Goal: Task Accomplishment & Management: Manage account settings

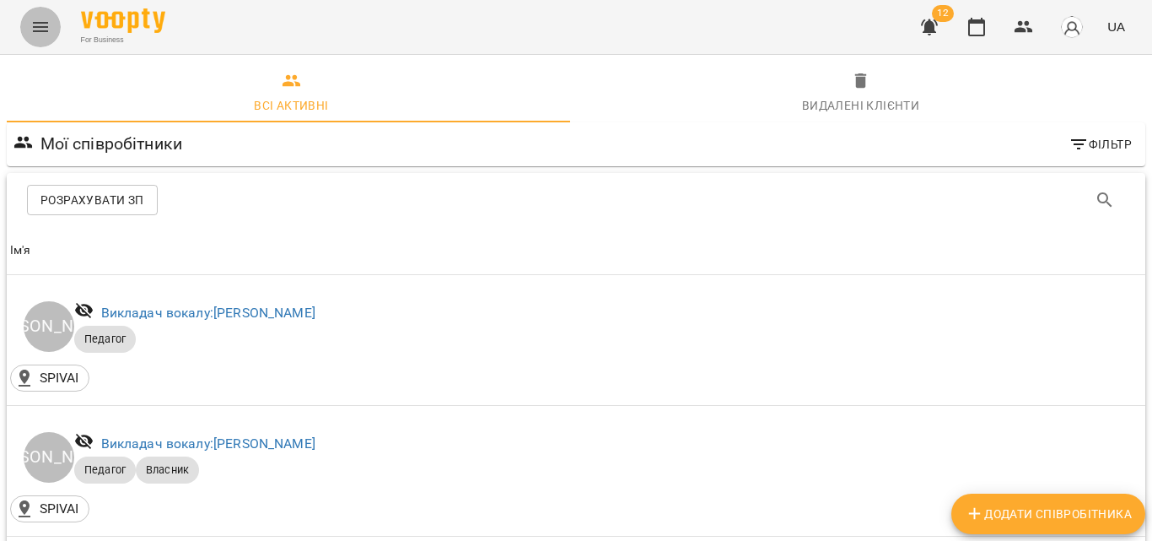
click at [55, 28] on button "Menu" at bounding box center [40, 27] width 40 height 40
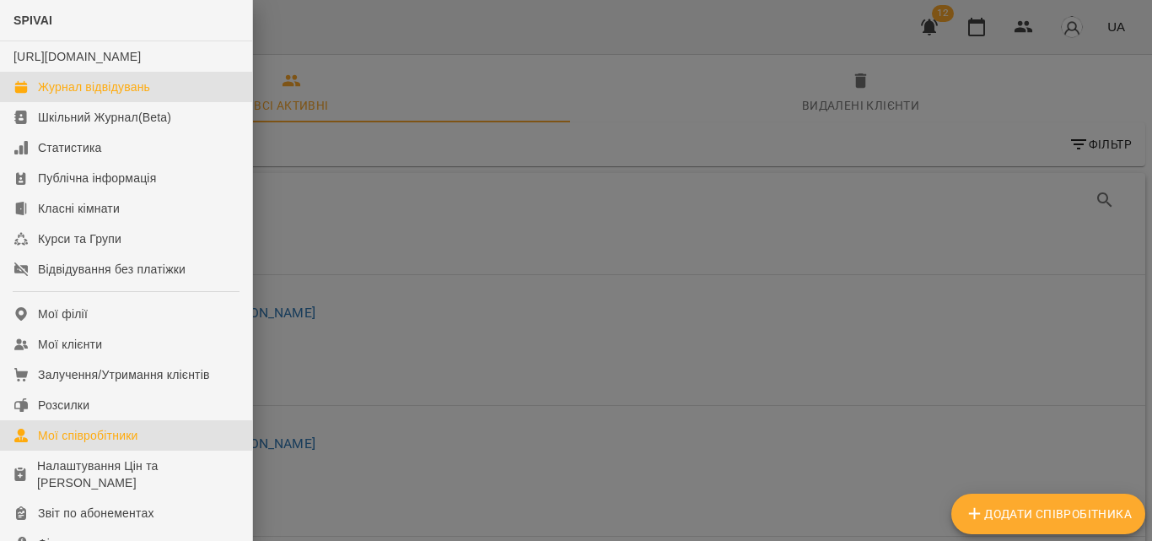
click at [105, 95] on div "Журнал відвідувань" at bounding box center [94, 86] width 112 height 17
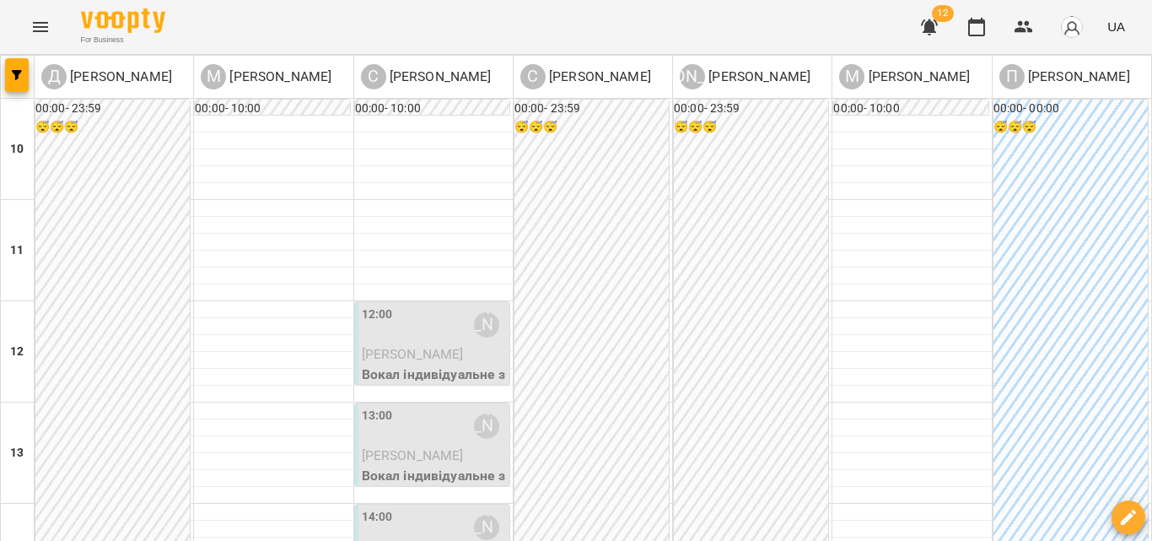
scroll to position [169, 0]
click at [428, 406] on div "13:00 [PERSON_NAME]" at bounding box center [434, 425] width 144 height 39
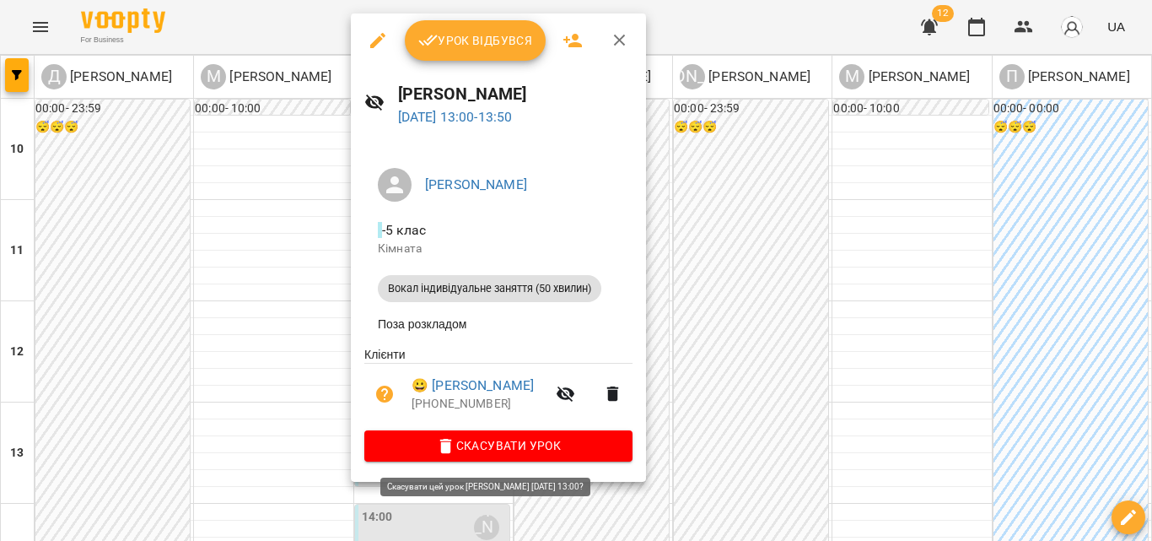
click at [541, 454] on span "Скасувати Урок" at bounding box center [498, 445] width 241 height 20
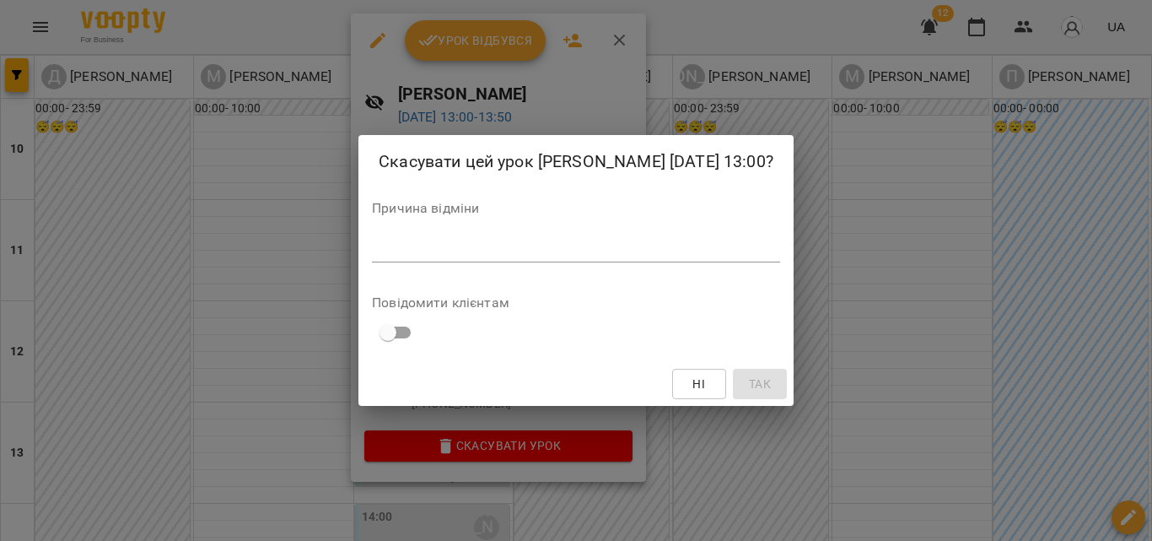
click at [501, 261] on div "*" at bounding box center [576, 248] width 408 height 27
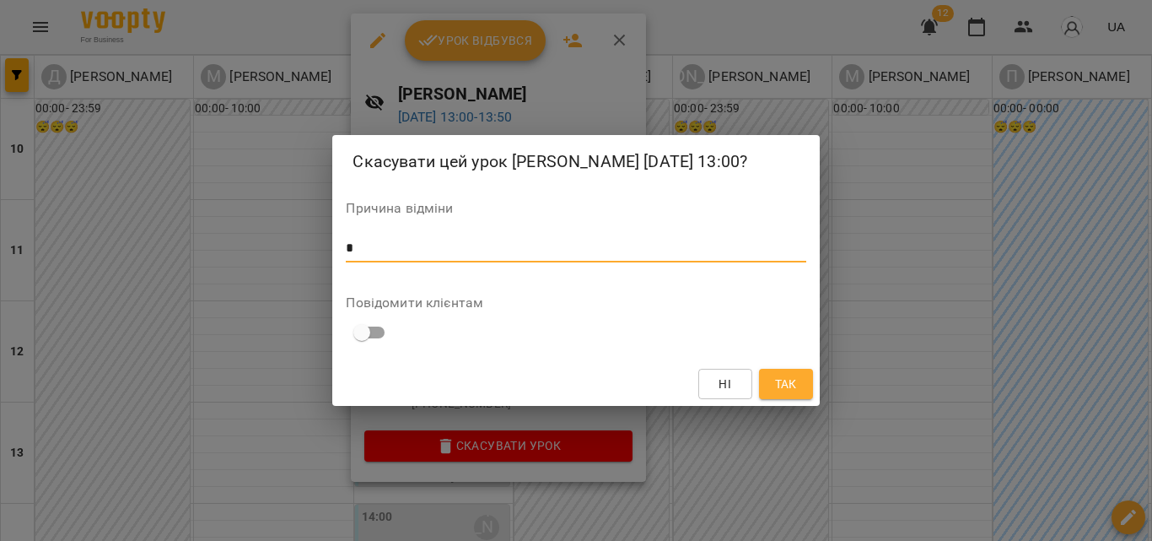
type textarea "*"
click at [796, 385] on span "Так" at bounding box center [786, 384] width 22 height 20
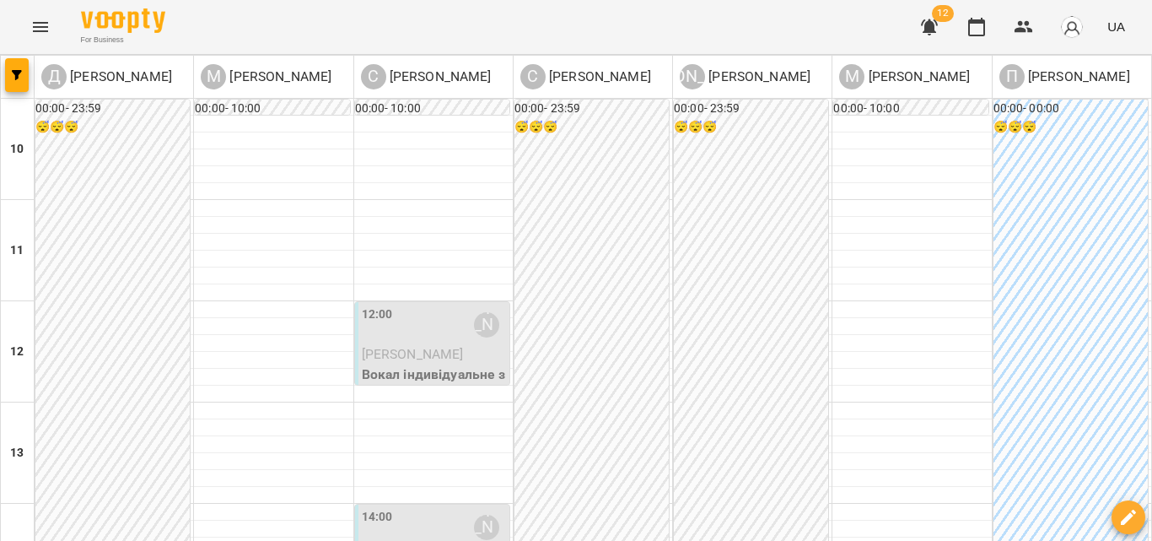
scroll to position [590, 0]
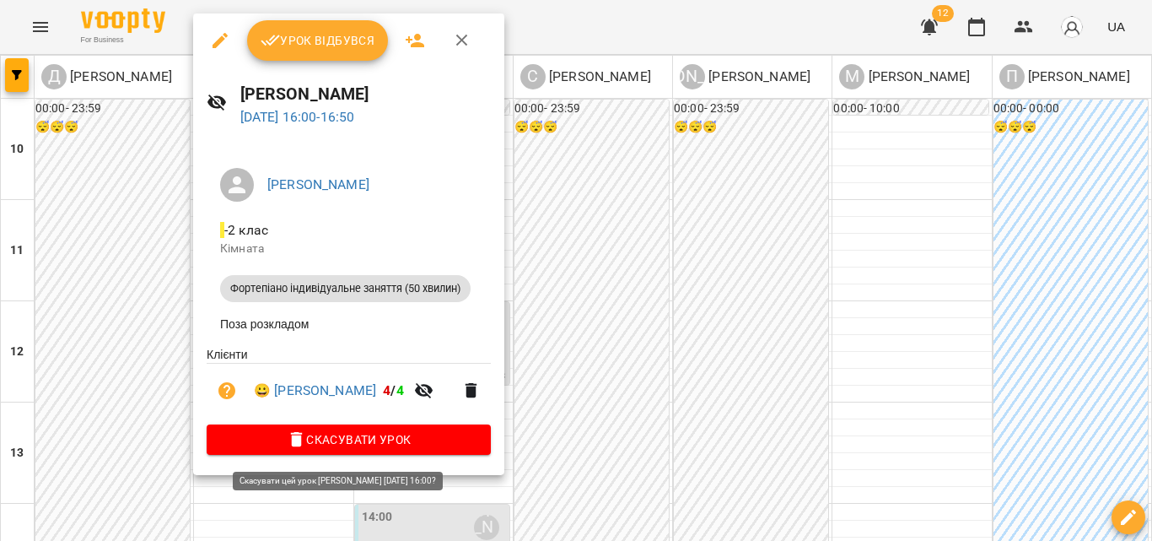
click at [361, 455] on button "Скасувати Урок" at bounding box center [349, 439] width 284 height 30
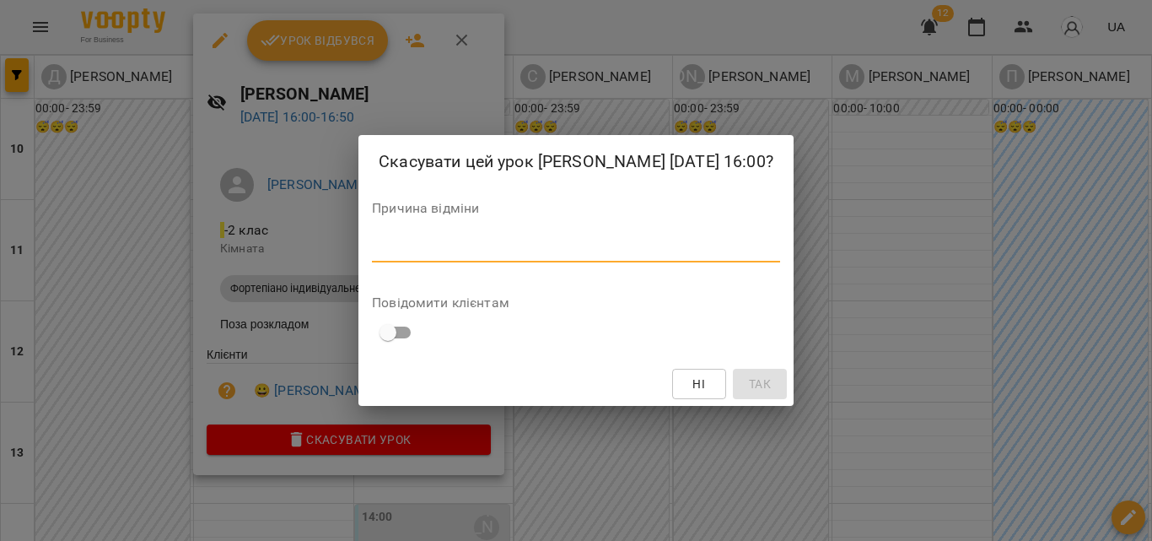
click at [540, 250] on textarea at bounding box center [576, 248] width 408 height 16
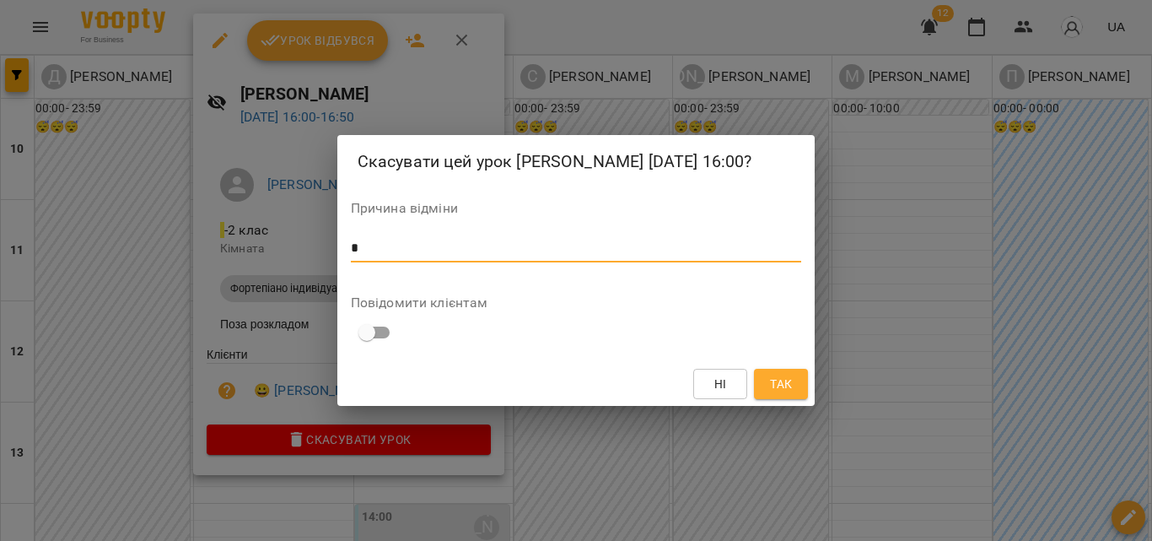
type textarea "*"
click at [772, 393] on span "Так" at bounding box center [781, 384] width 22 height 20
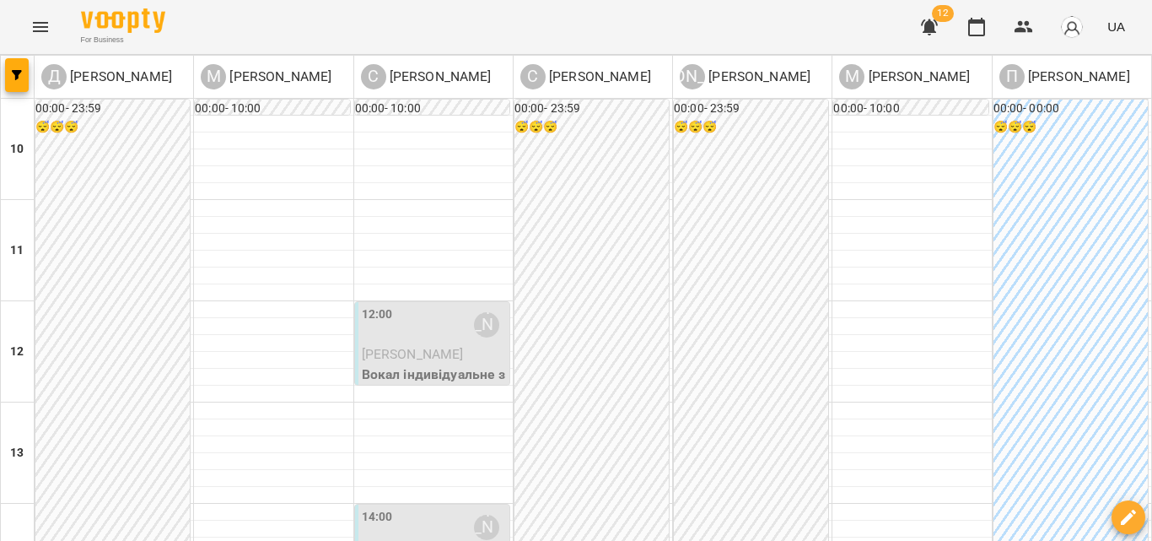
scroll to position [337, 0]
